Goal: Information Seeking & Learning: Check status

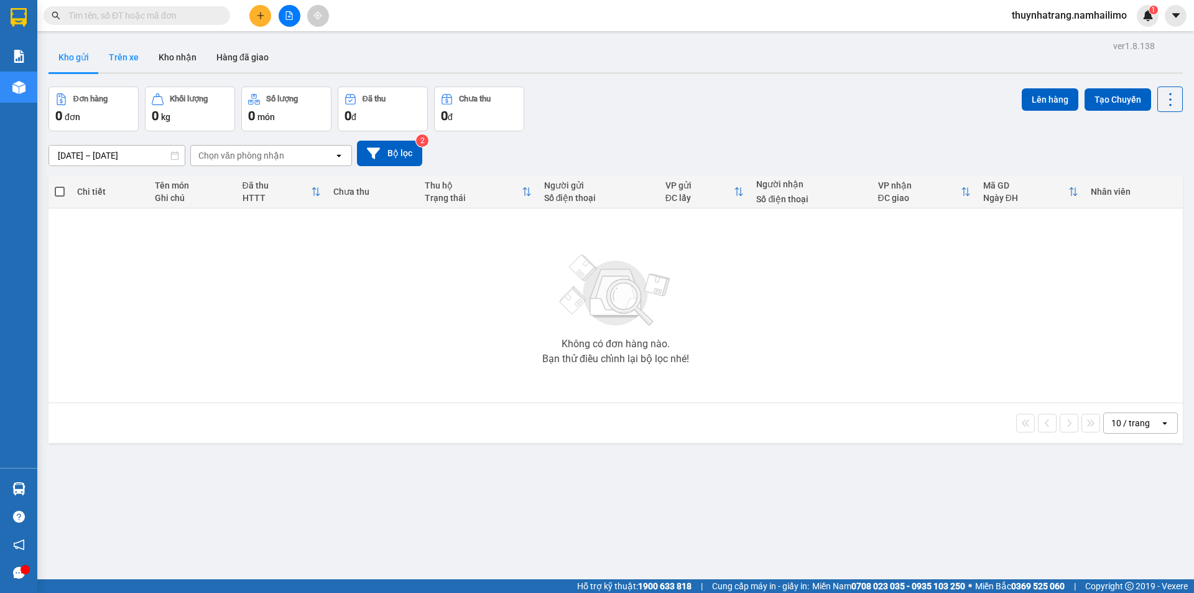
click at [123, 58] on button "Trên xe" at bounding box center [124, 57] width 50 height 30
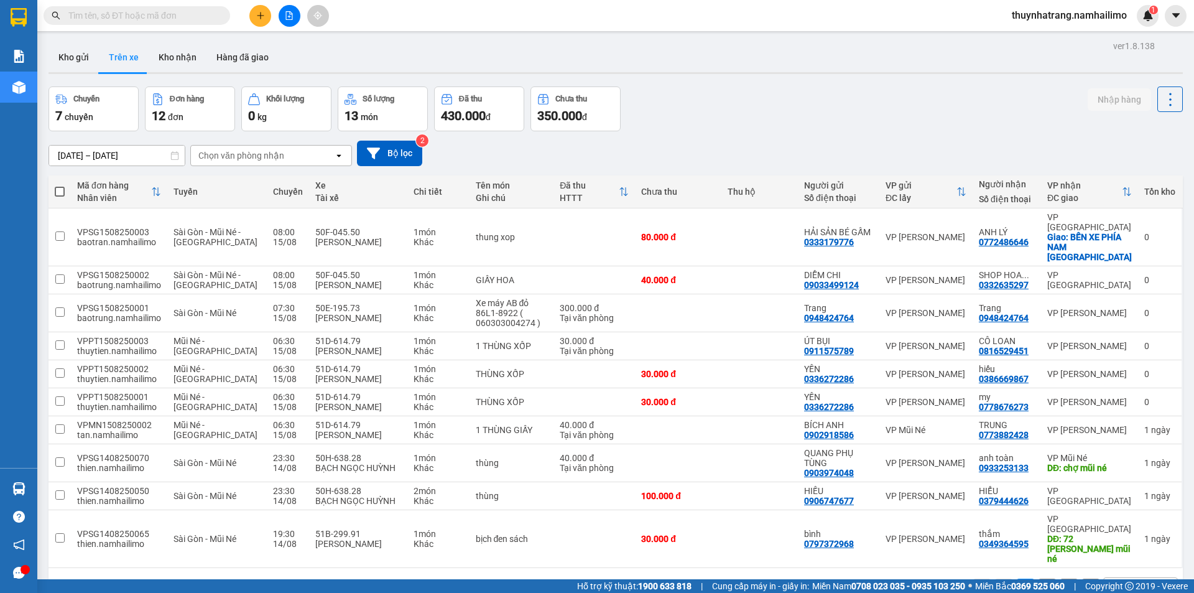
click at [278, 158] on div "Chọn văn phòng nhận" at bounding box center [241, 155] width 86 height 12
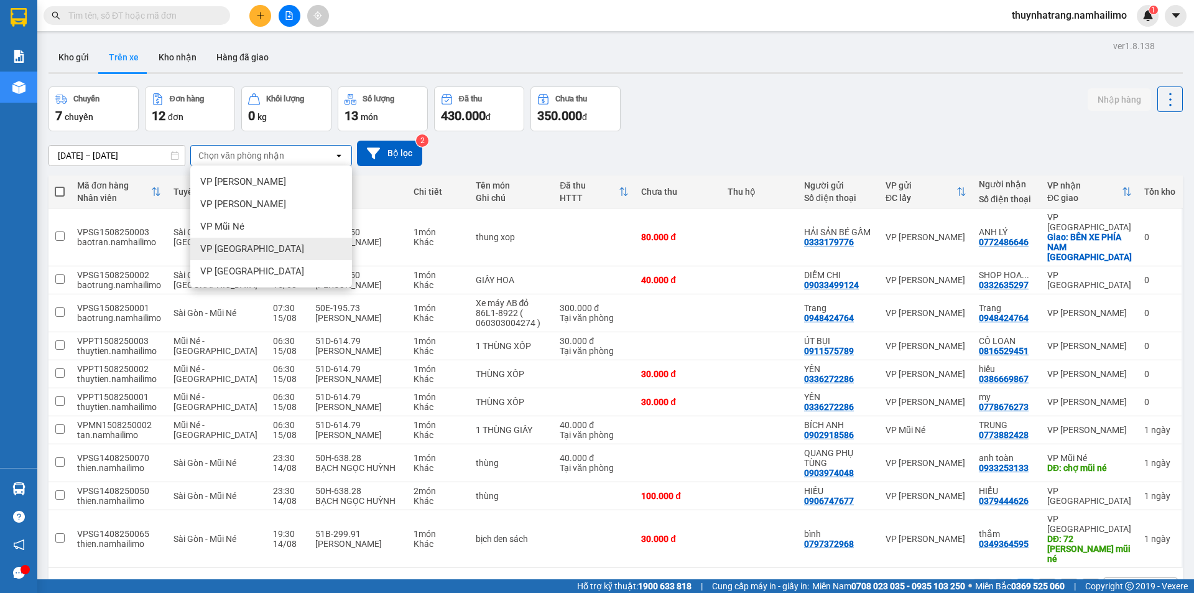
click at [289, 248] on div "VP [GEOGRAPHIC_DATA]" at bounding box center [271, 249] width 162 height 22
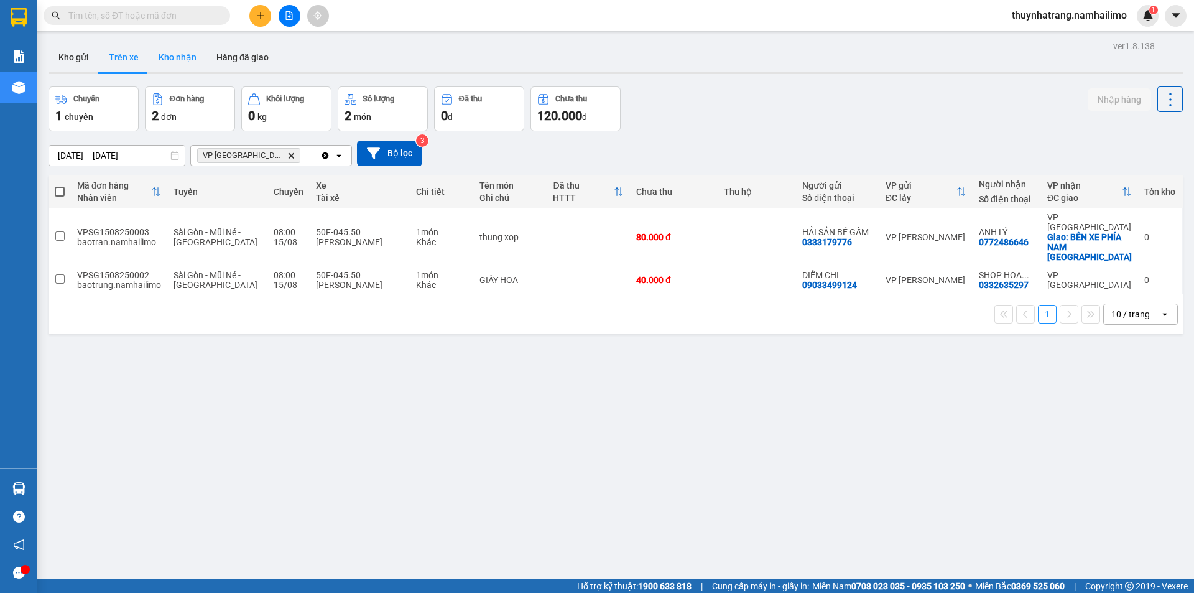
click at [169, 55] on button "Kho nhận" at bounding box center [178, 57] width 58 height 30
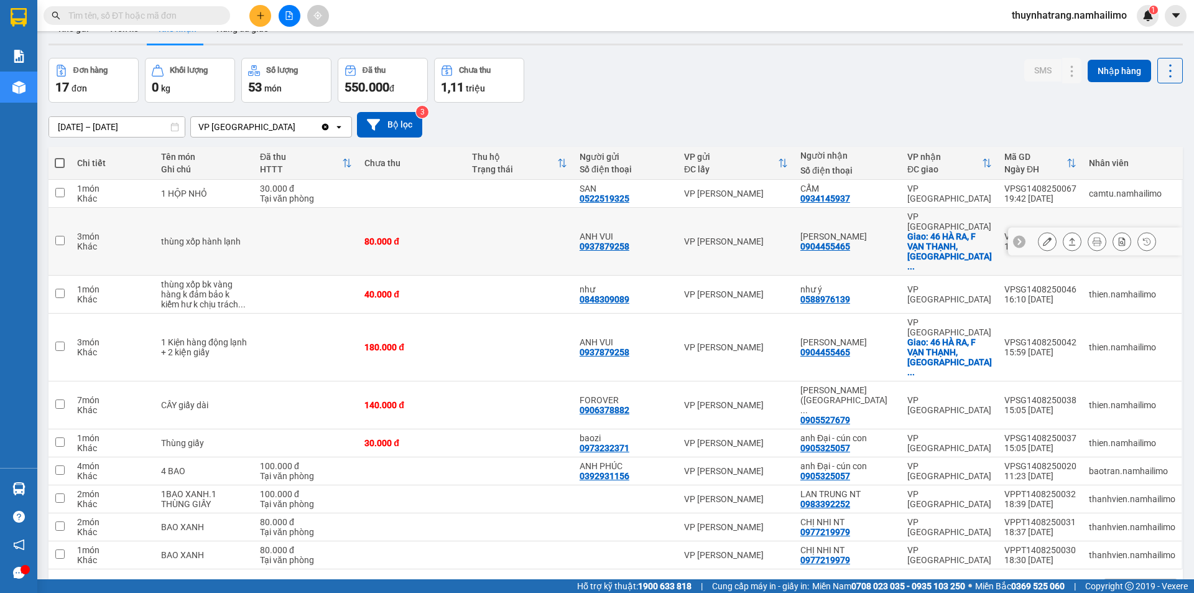
scroll to position [57, 0]
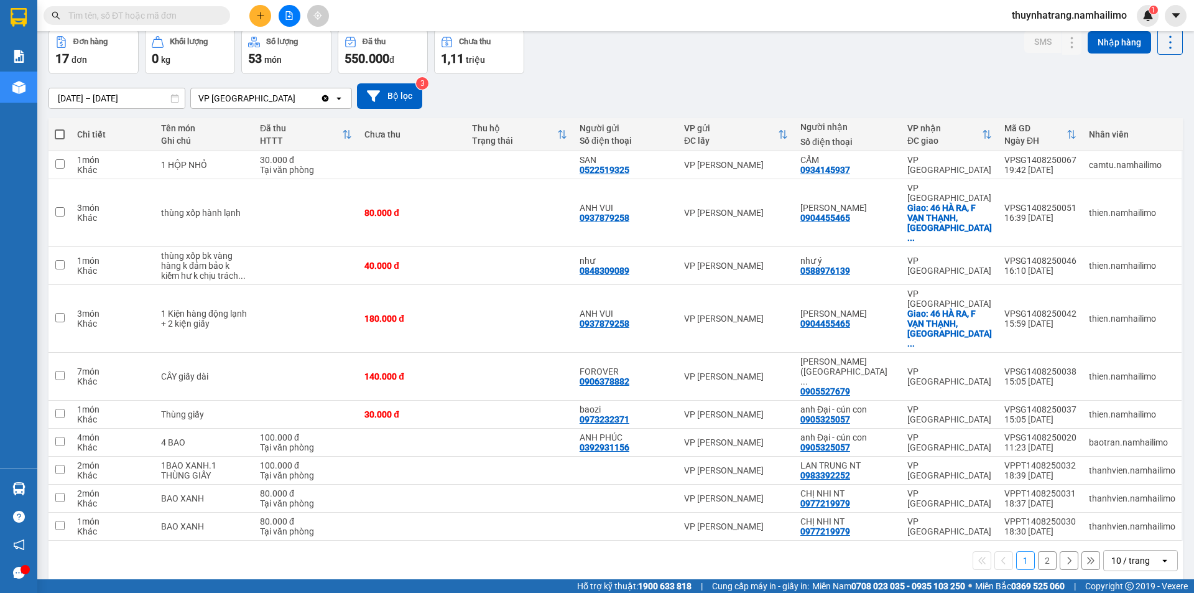
click at [1039, 551] on button "2" at bounding box center [1047, 560] width 19 height 19
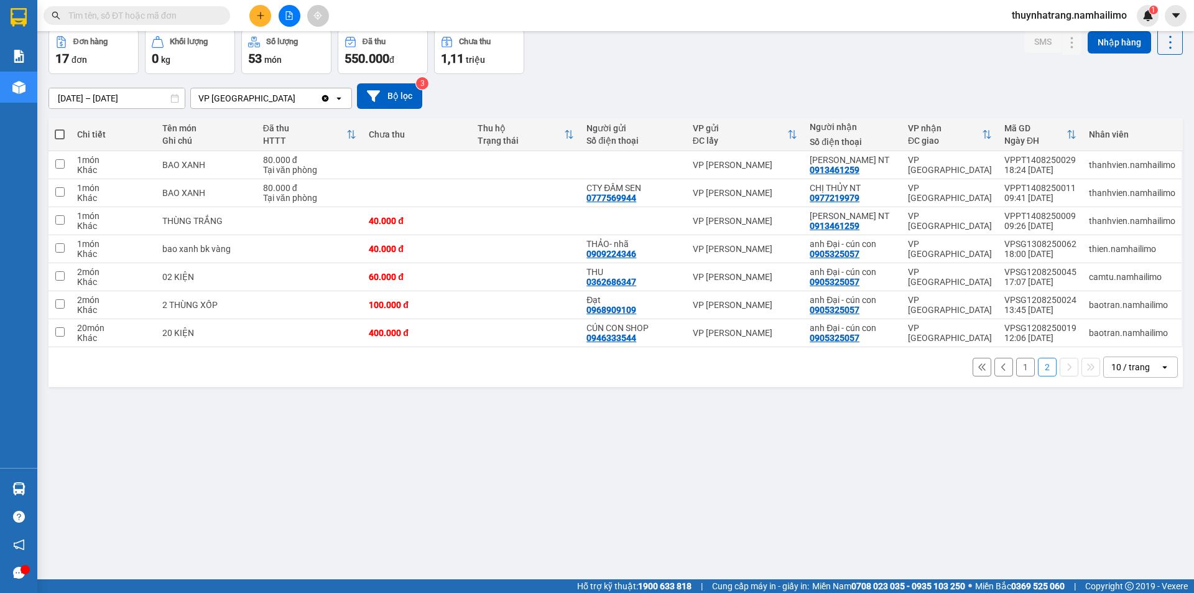
click at [1018, 364] on button "1" at bounding box center [1025, 367] width 19 height 19
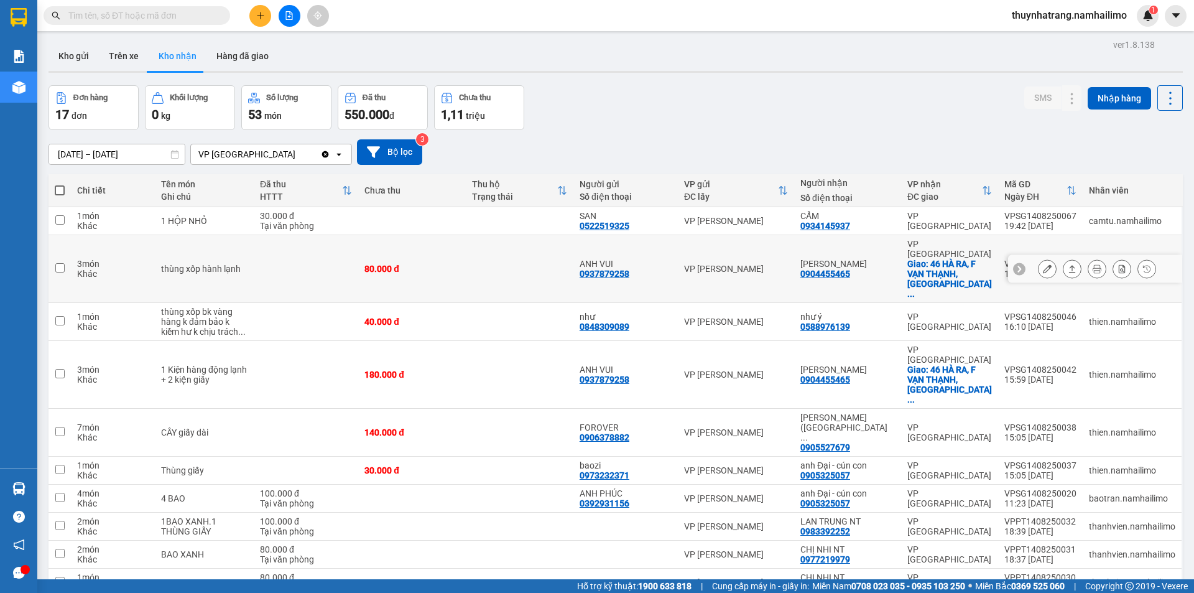
scroll to position [0, 0]
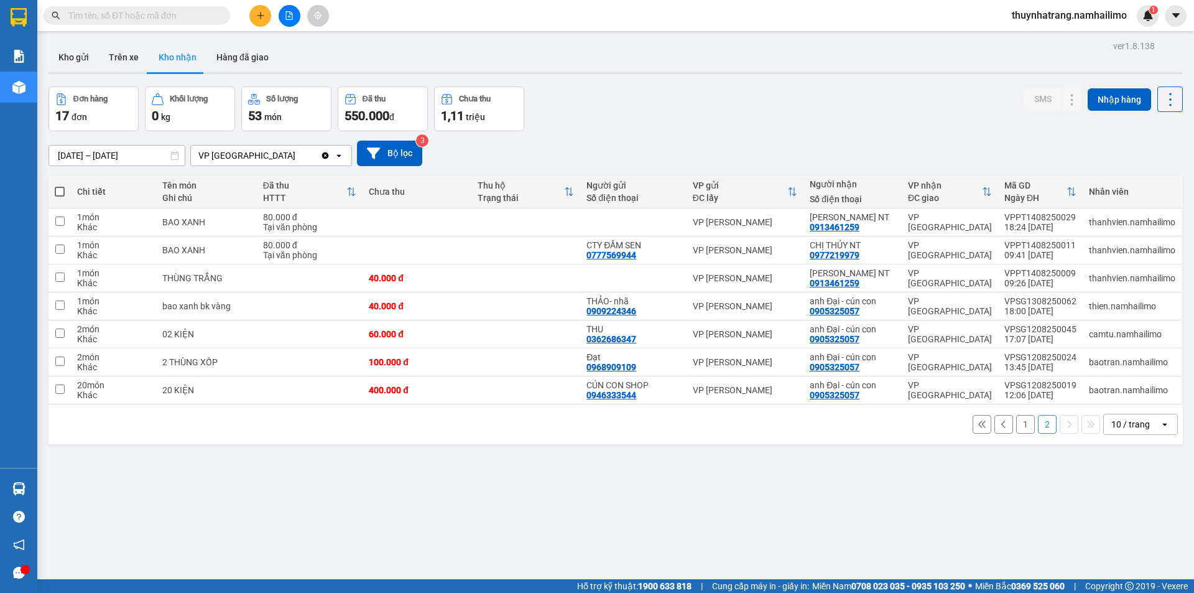
click at [1016, 423] on button "1" at bounding box center [1025, 424] width 19 height 19
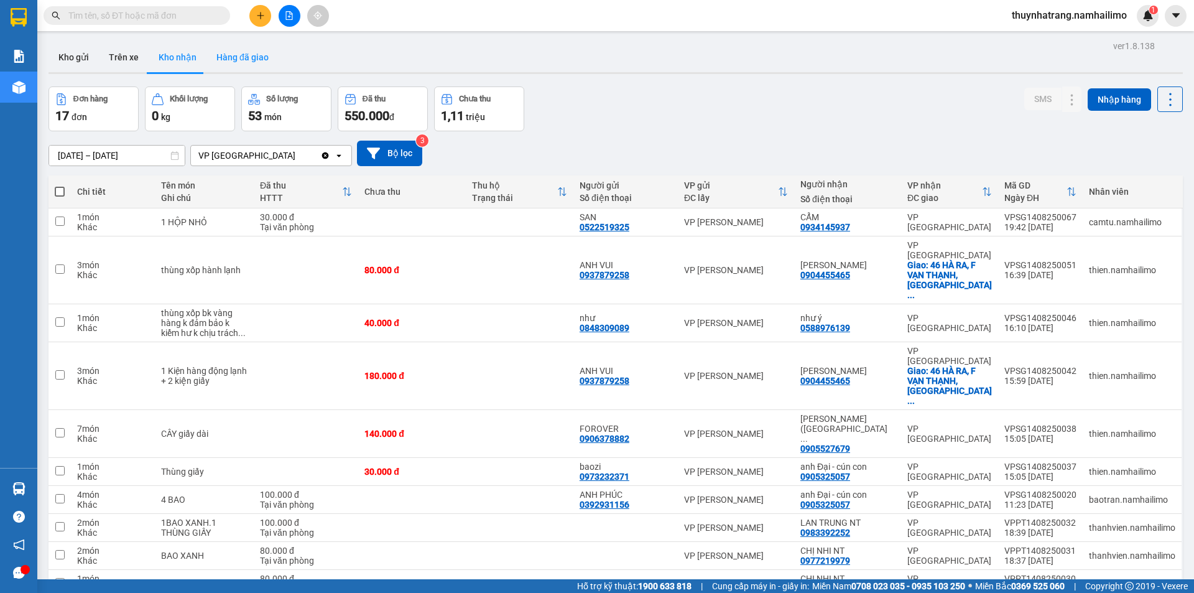
click at [227, 62] on button "Hàng đã giao" at bounding box center [242, 57] width 72 height 30
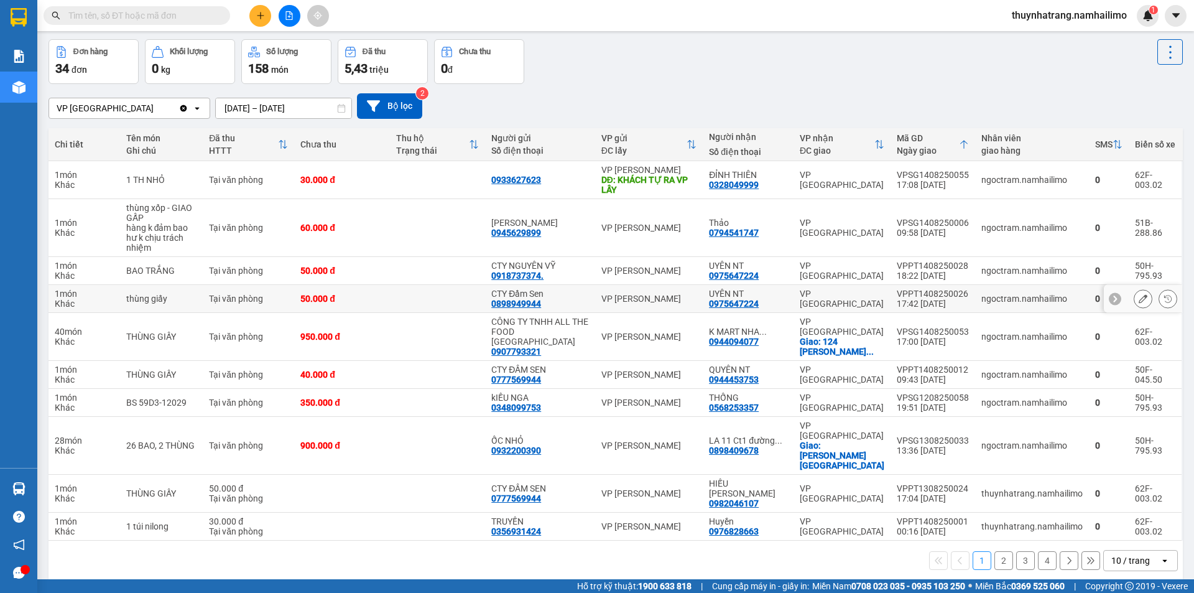
scroll to position [57, 0]
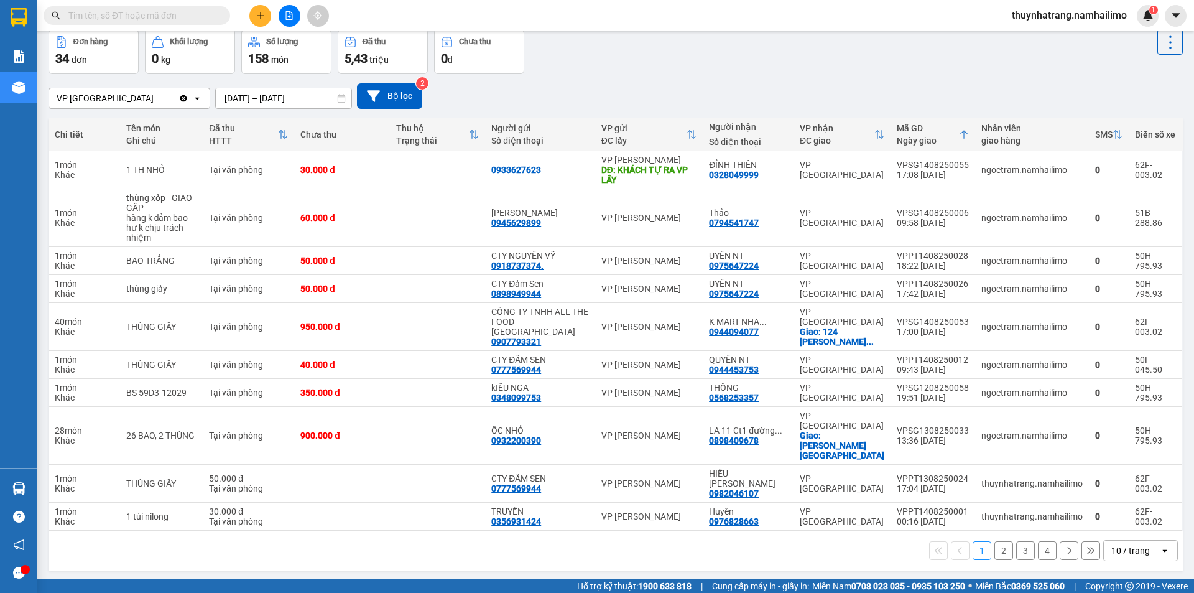
click at [973, 541] on button "1" at bounding box center [982, 550] width 19 height 19
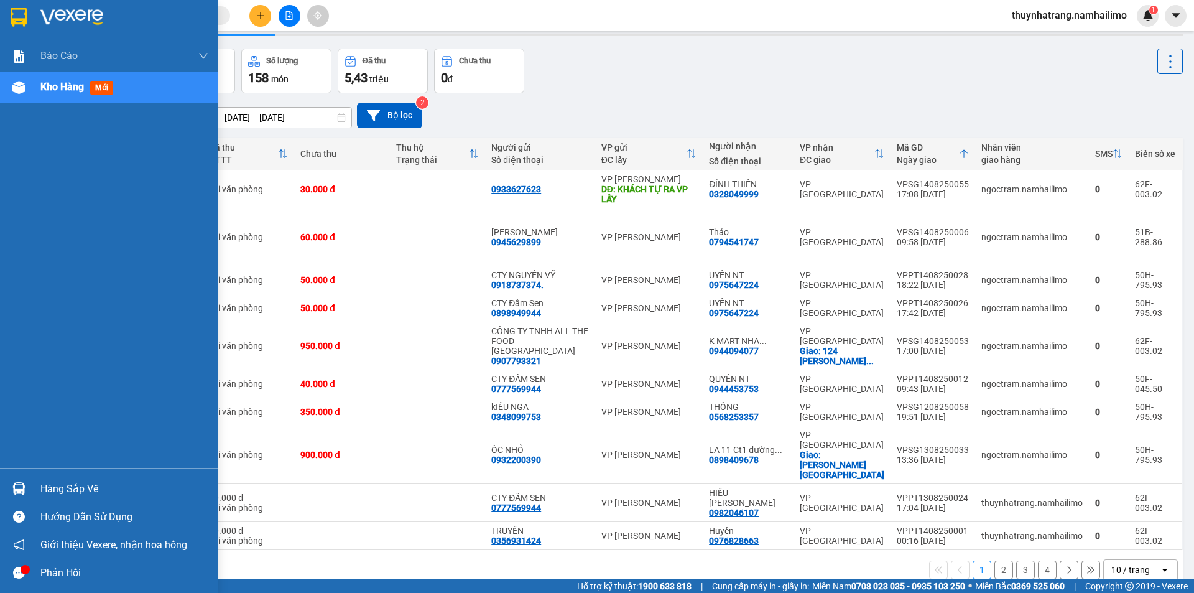
scroll to position [0, 0]
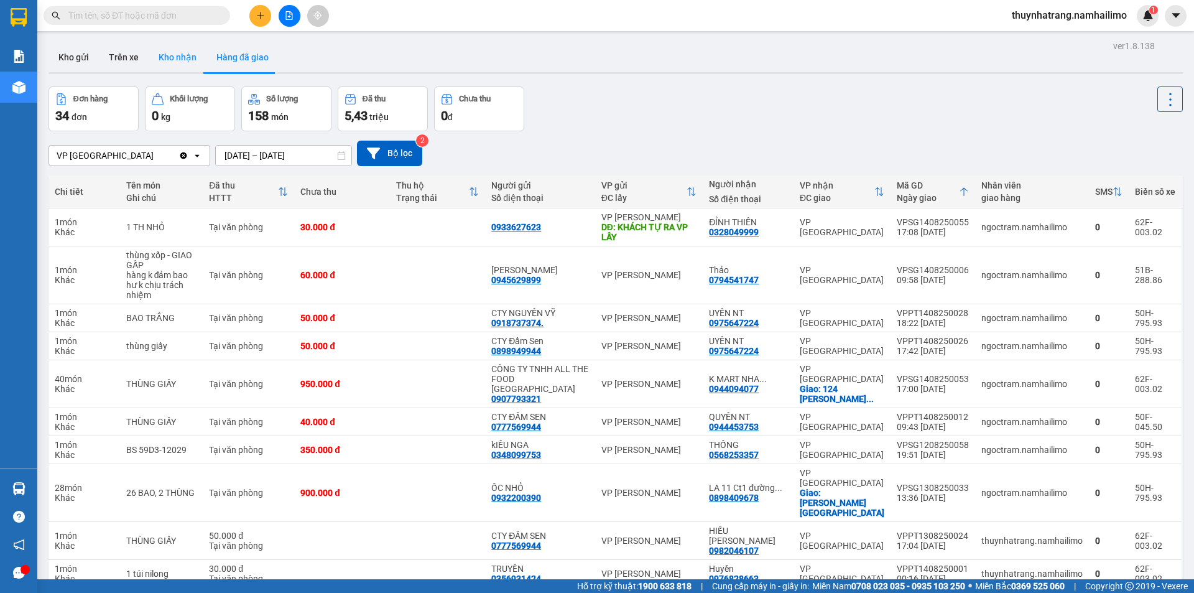
click at [173, 57] on button "Kho nhận" at bounding box center [178, 57] width 58 height 30
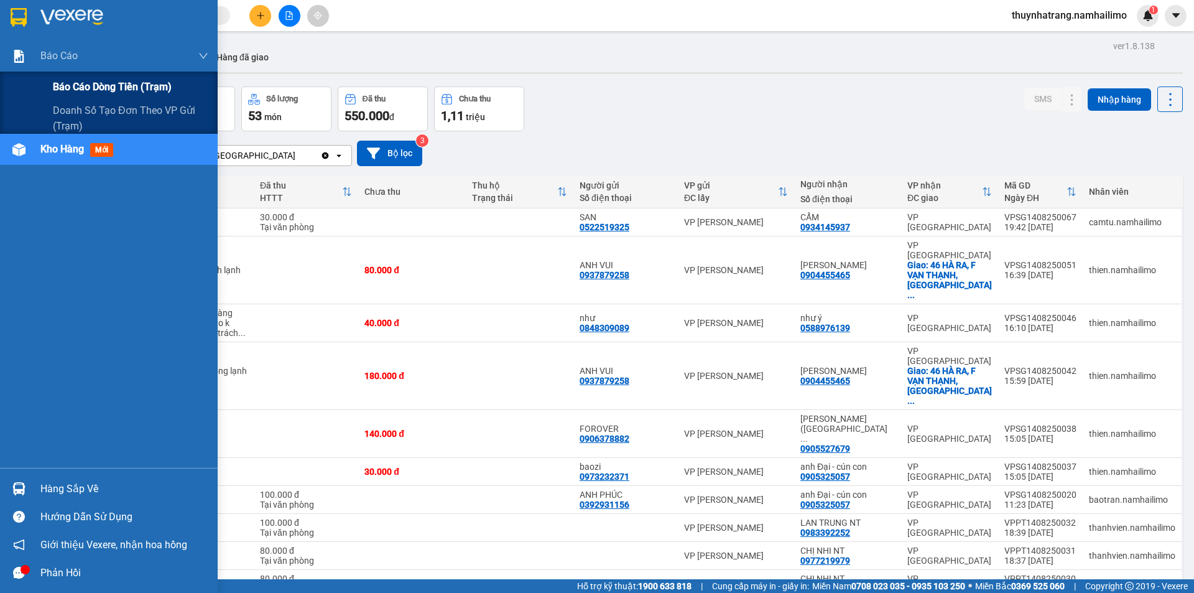
click at [91, 91] on span "Báo cáo dòng tiền (trạm)" at bounding box center [112, 87] width 119 height 16
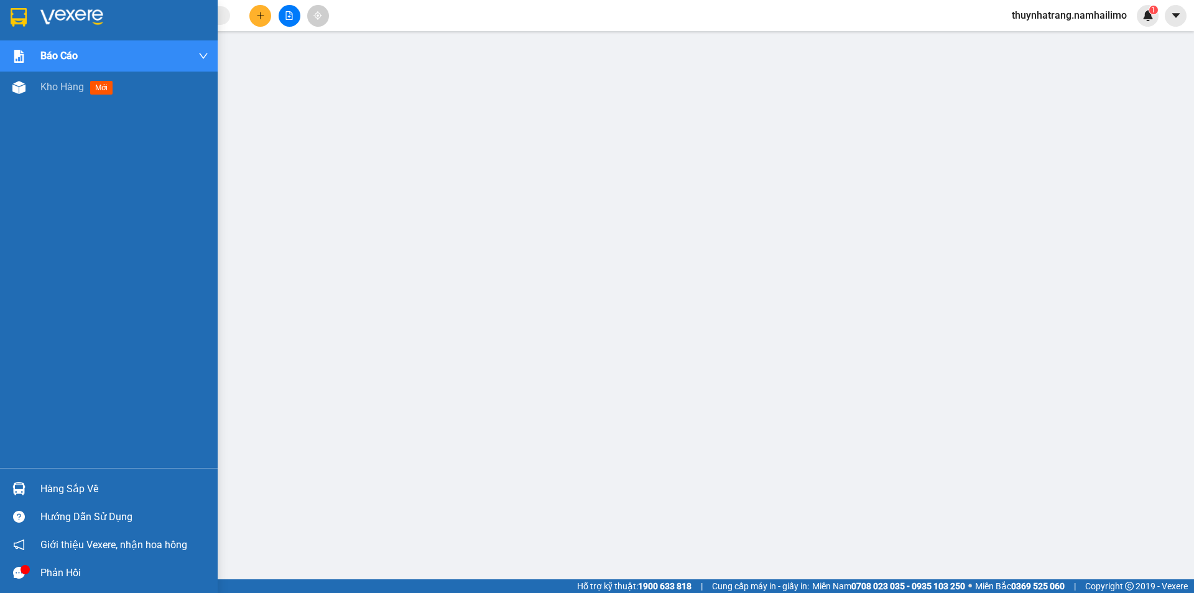
click at [78, 489] on div "Hàng sắp về" at bounding box center [124, 488] width 168 height 19
click at [51, 13] on img at bounding box center [71, 17] width 63 height 19
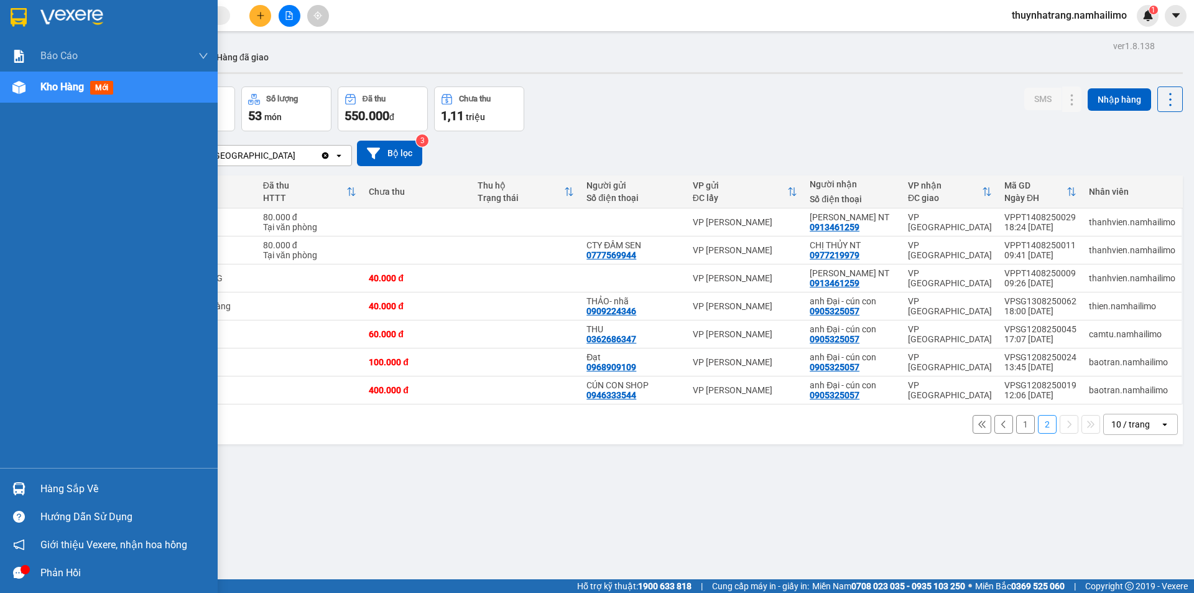
click at [72, 486] on div "Hàng sắp về" at bounding box center [124, 488] width 168 height 19
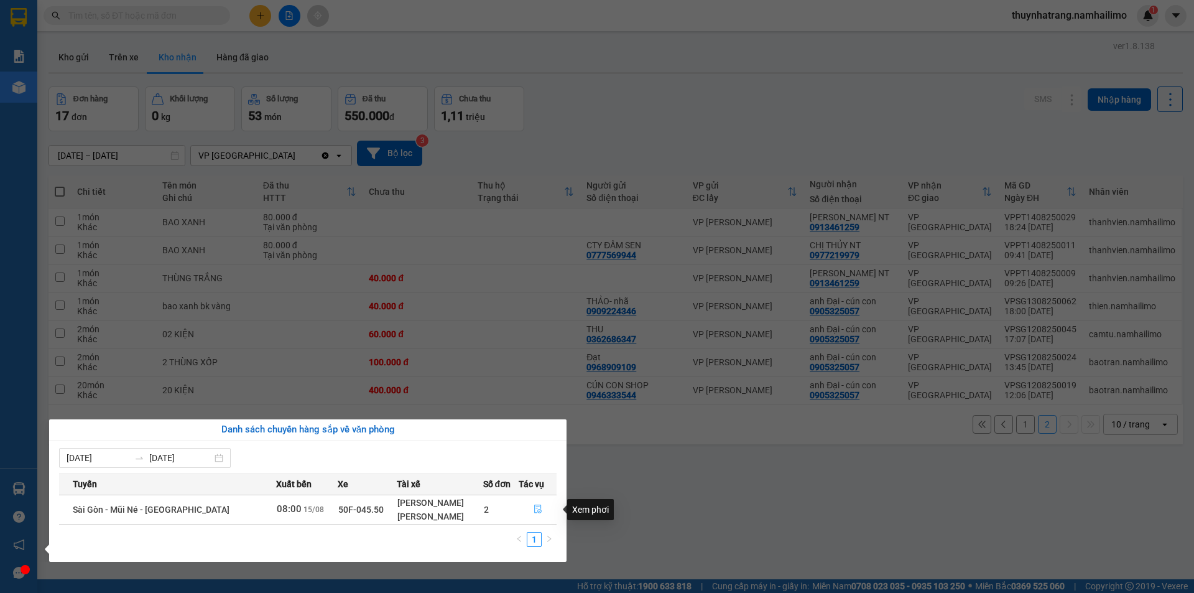
click at [537, 509] on icon "file-done" at bounding box center [537, 509] width 7 height 9
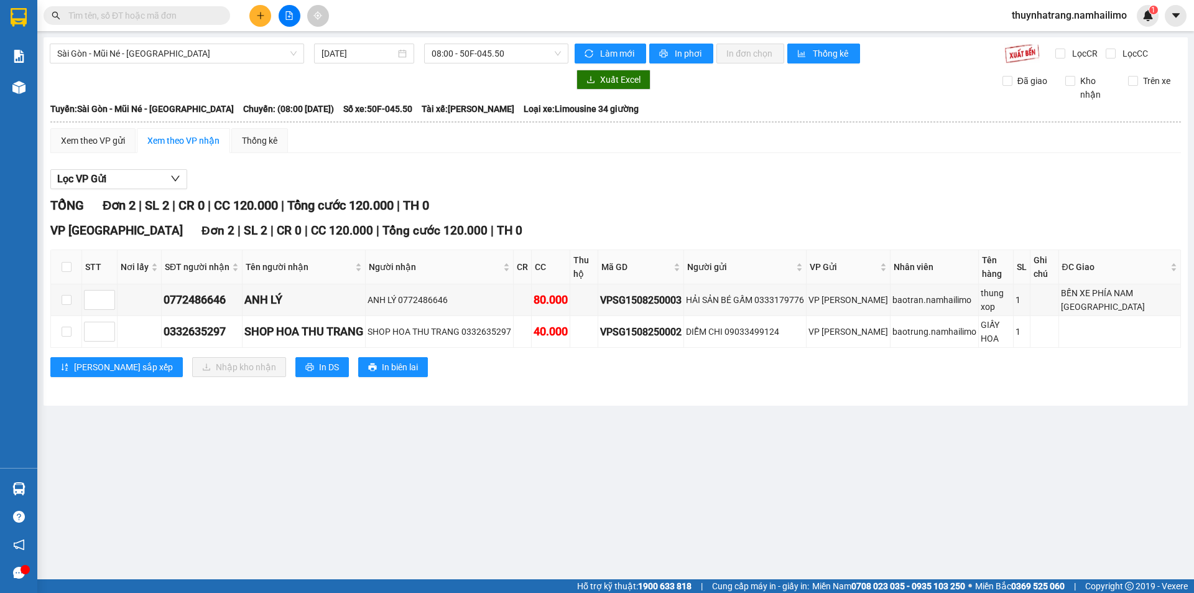
click at [565, 523] on main "Sài Gòn - Mũi Né - Nha Trang 15/08/2025 08:00 - 50F-045.50 Làm mới In phơi In đ…" at bounding box center [597, 289] width 1194 height 579
click at [387, 500] on main "Sài Gòn - Mũi Né - Nha Trang 15/08/2025 08:00 - 50F-045.50 Làm mới In phơi In đ…" at bounding box center [597, 289] width 1194 height 579
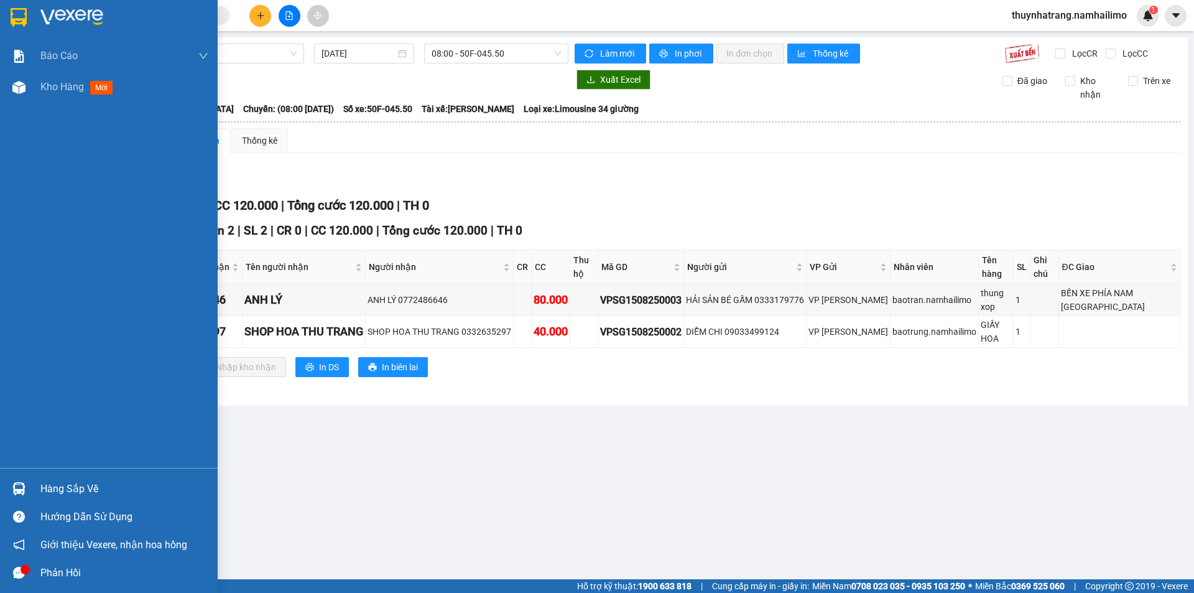
drag, startPoint x: 44, startPoint y: 15, endPoint x: 51, endPoint y: 15, distance: 7.5
click at [44, 14] on img at bounding box center [71, 17] width 63 height 19
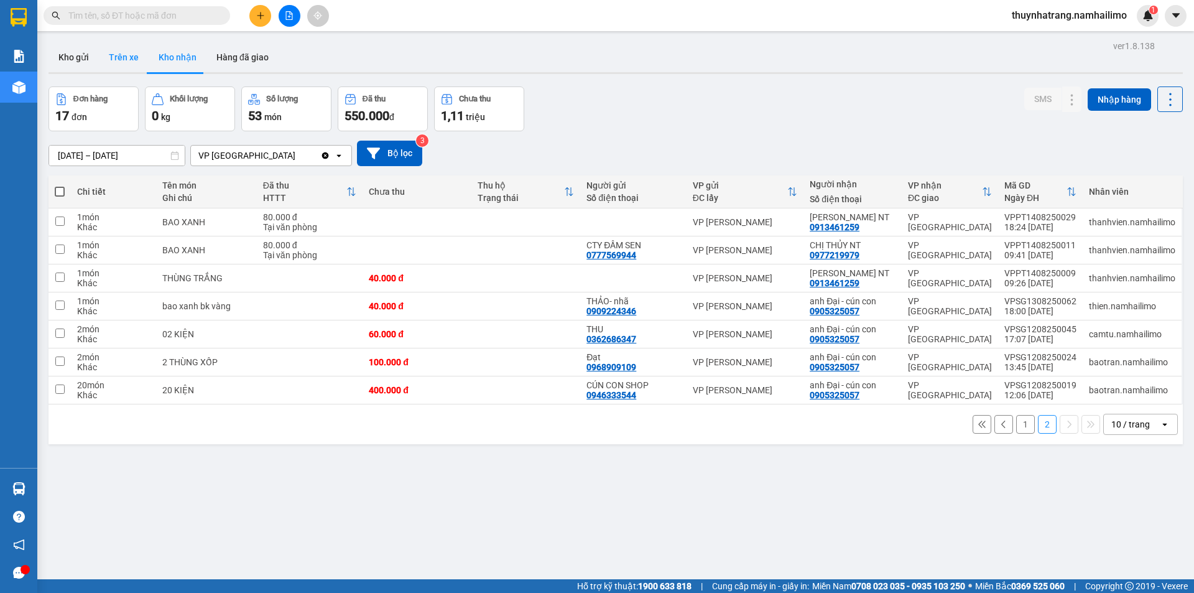
click at [124, 60] on button "Trên xe" at bounding box center [124, 57] width 50 height 30
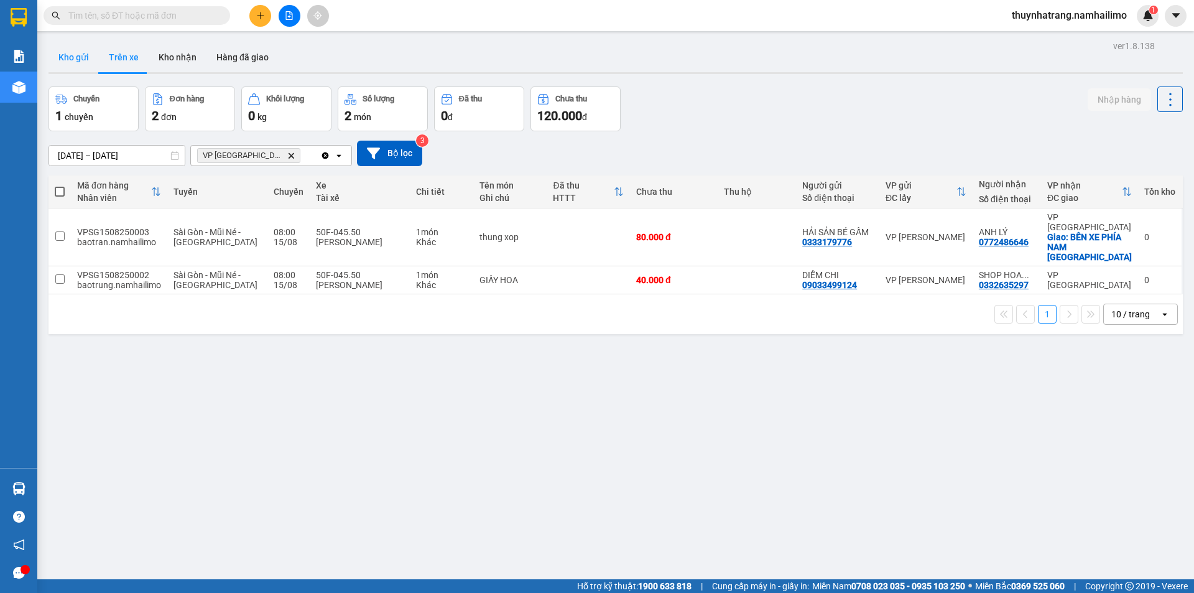
click at [75, 57] on button "Kho gửi" at bounding box center [74, 57] width 50 height 30
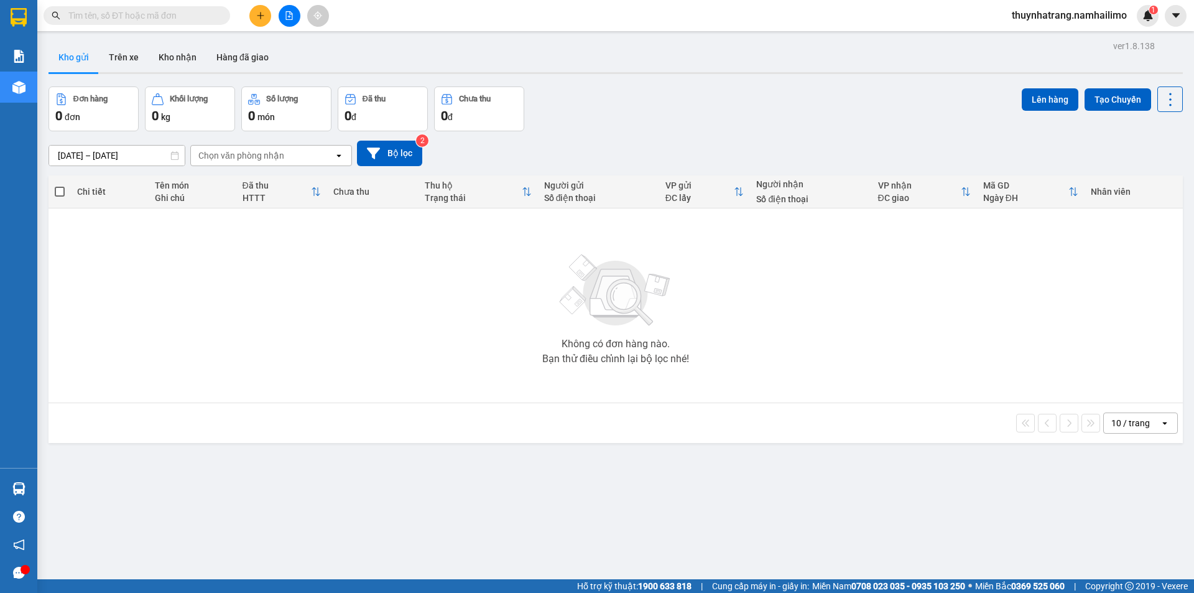
click at [75, 57] on button "Kho gửi" at bounding box center [74, 57] width 50 height 30
click at [125, 63] on button "Trên xe" at bounding box center [124, 57] width 50 height 30
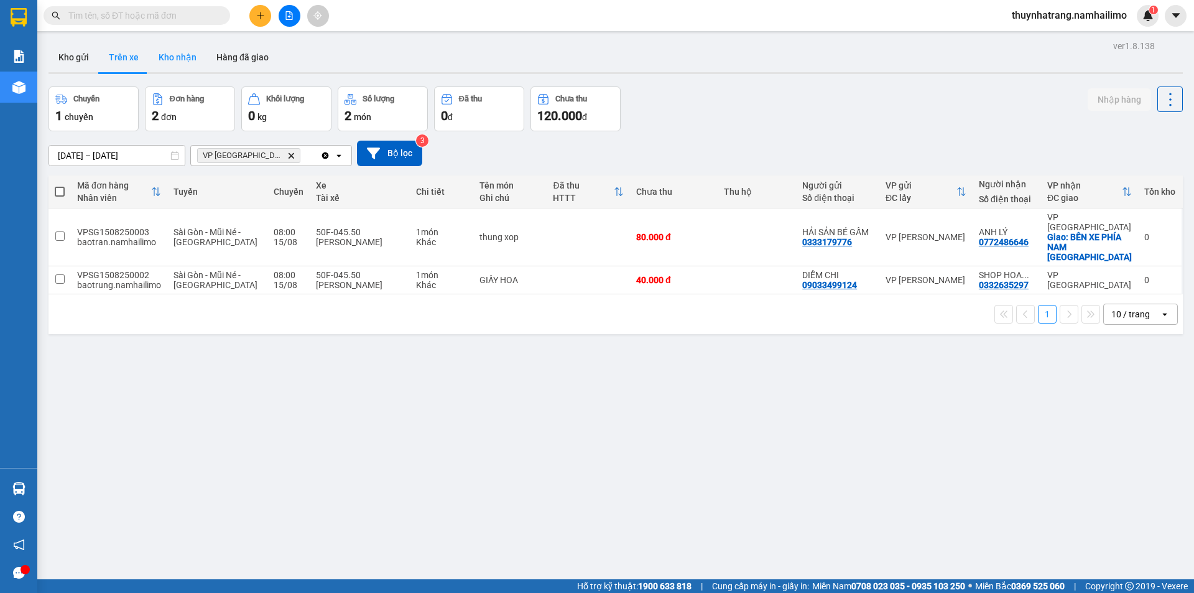
click at [183, 60] on button "Kho nhận" at bounding box center [178, 57] width 58 height 30
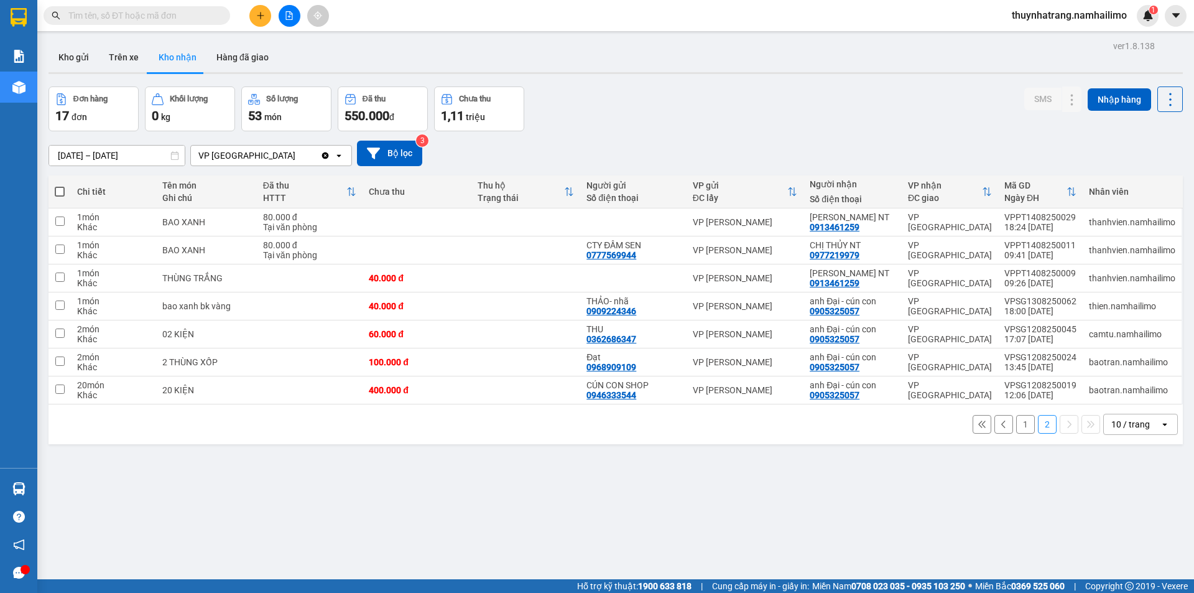
click at [1016, 425] on button "1" at bounding box center [1025, 424] width 19 height 19
